Goal: Navigation & Orientation: Find specific page/section

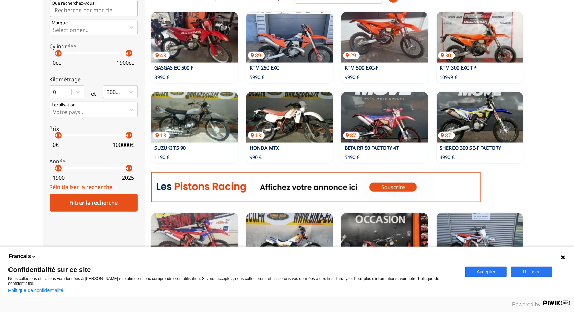
scroll to position [206, 0]
click at [482, 277] on button "Accepter" at bounding box center [485, 272] width 41 height 11
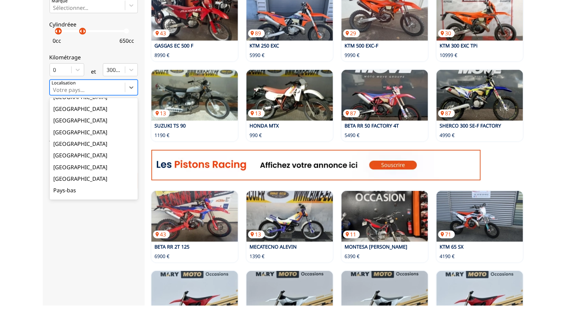
scroll to position [71, 0]
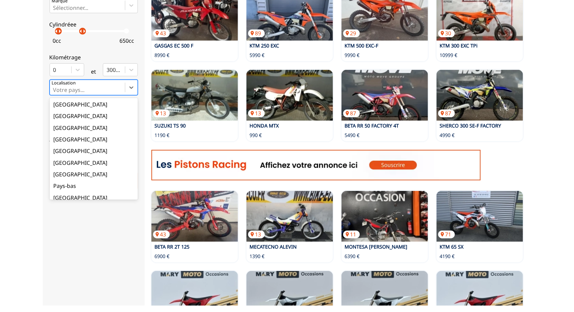
click at [64, 137] on div "[GEOGRAPHIC_DATA]" at bounding box center [94, 135] width 88 height 12
click at [55, 99] on input "option Votre position focused, 1 of 18. 18 results available. Use Up and Down t…" at bounding box center [53, 96] width 1 height 6
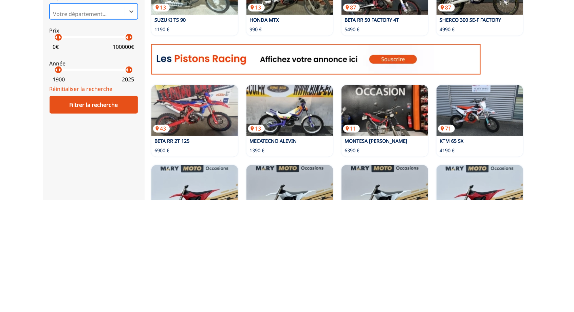
scroll to position [222, 0]
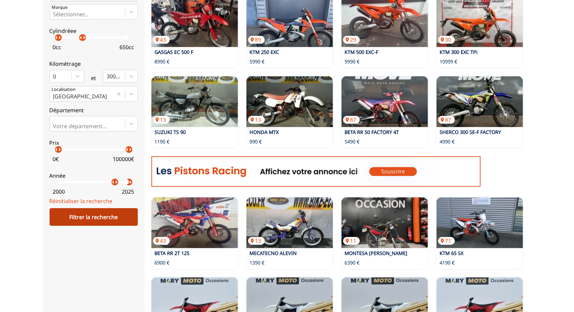
click at [98, 215] on div "Filtrer la recherche" at bounding box center [94, 217] width 88 height 18
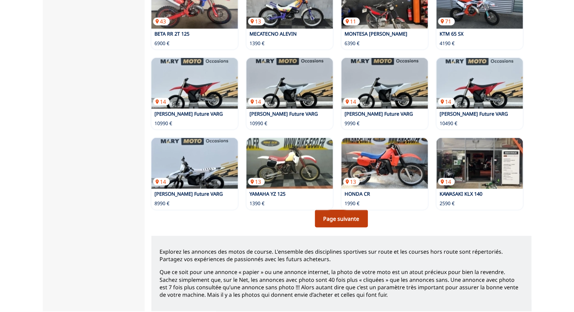
click at [348, 214] on link "Page suivante" at bounding box center [341, 219] width 53 height 18
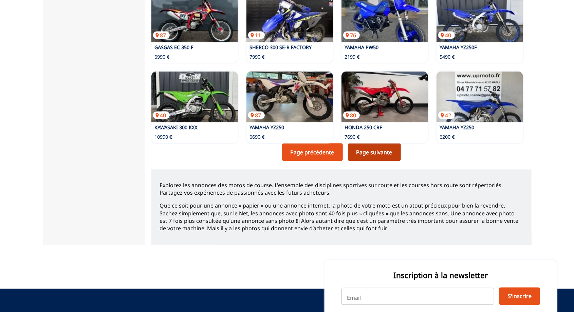
click at [376, 145] on link "Page suivante" at bounding box center [374, 153] width 53 height 18
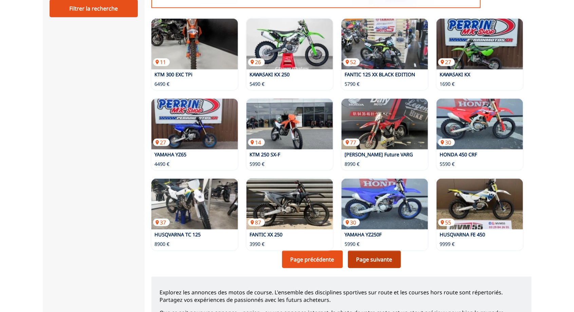
click at [376, 251] on link "Page suivante" at bounding box center [374, 260] width 53 height 18
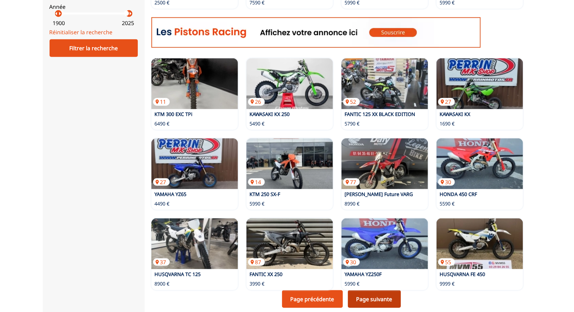
scroll to position [401, 0]
